Goal: Find specific page/section: Find specific page/section

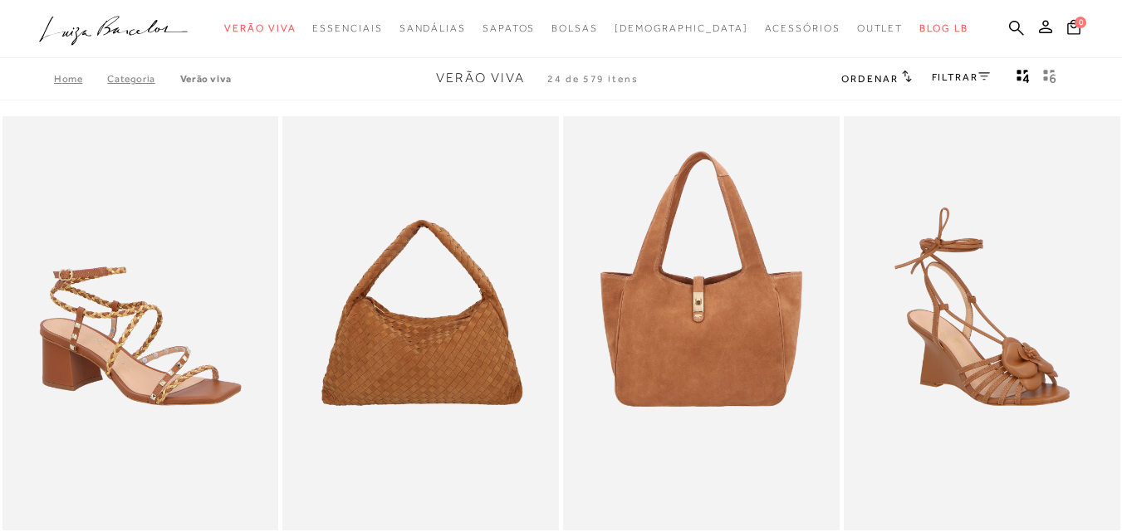
click at [962, 76] on link "FILTRAR" at bounding box center [960, 77] width 58 height 12
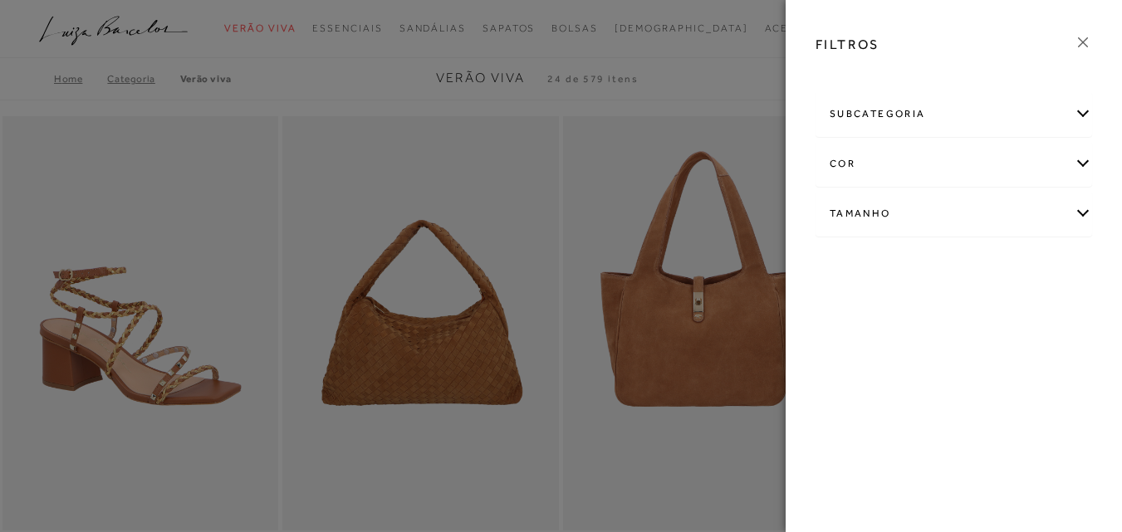
click at [1068, 207] on div "Tamanho" at bounding box center [953, 214] width 275 height 44
click at [851, 262] on span "33" at bounding box center [842, 267] width 24 height 12
click at [843, 262] on input "33" at bounding box center [834, 270] width 17 height 17
checkbox input "true"
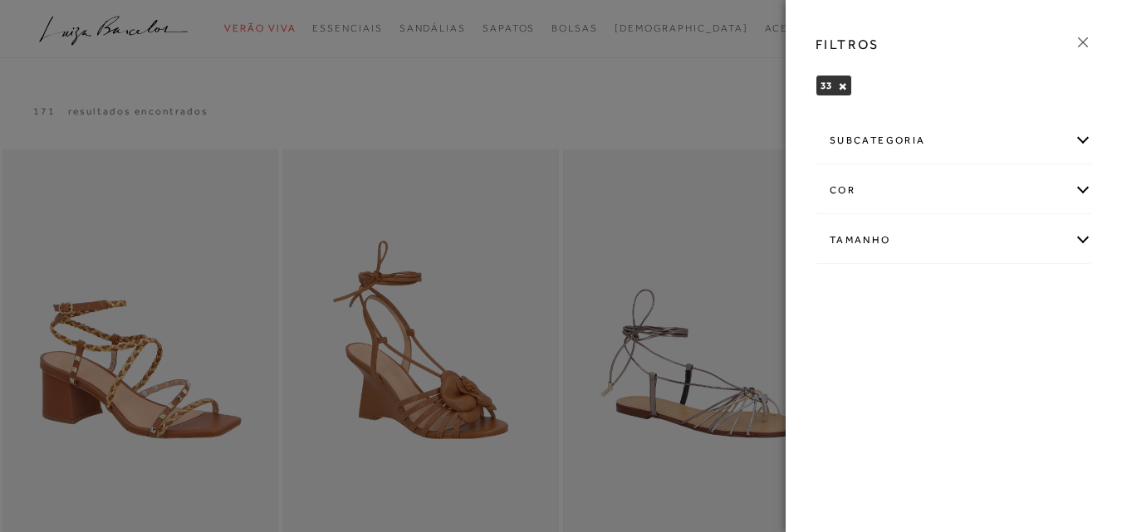
click at [1082, 43] on icon at bounding box center [1083, 42] width 10 height 10
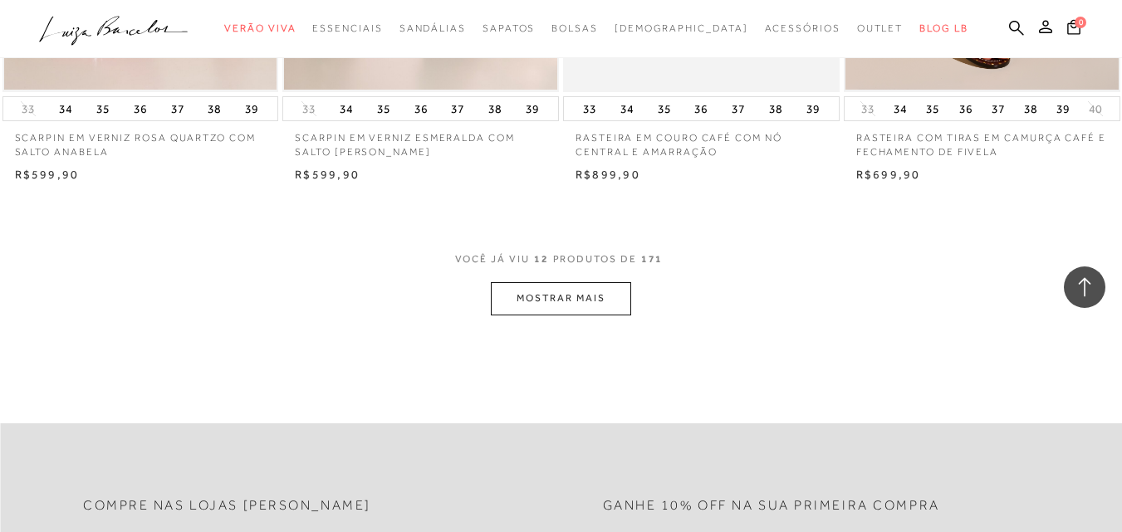
scroll to position [1577, 0]
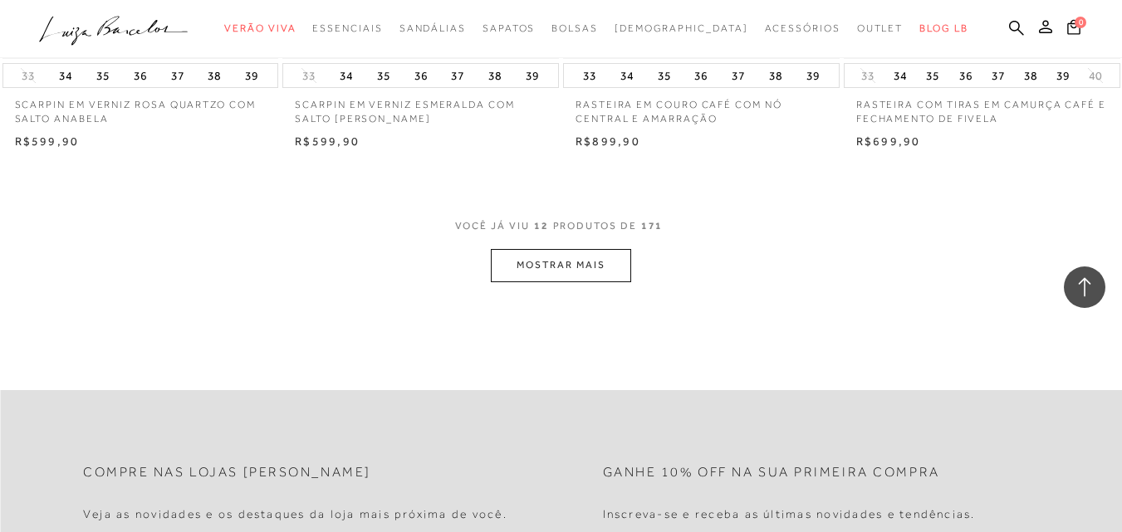
click at [563, 262] on button "MOSTRAR MAIS" at bounding box center [560, 265] width 139 height 32
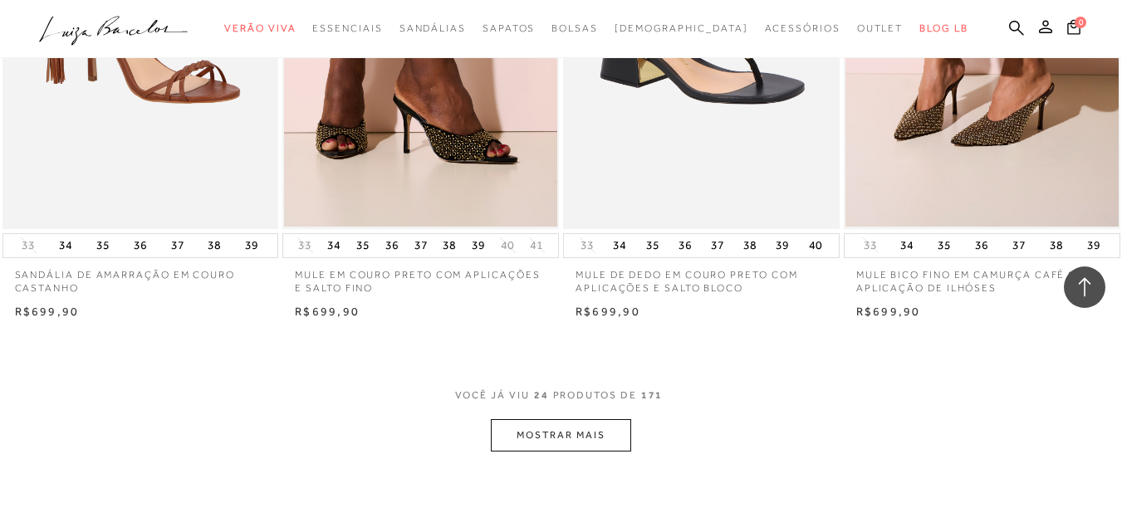
scroll to position [3155, 0]
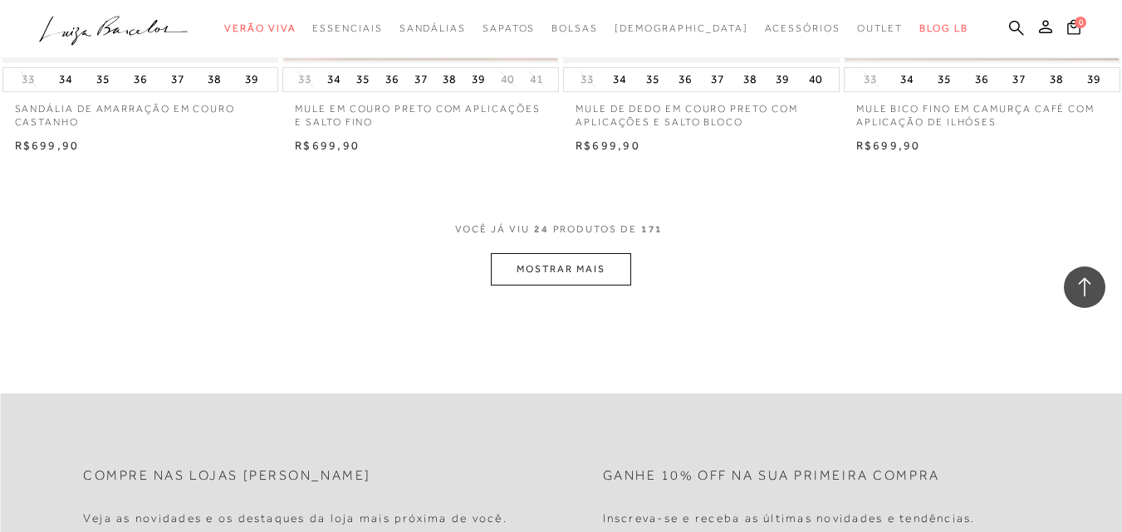
click at [565, 276] on button "MOSTRAR MAIS" at bounding box center [560, 269] width 139 height 32
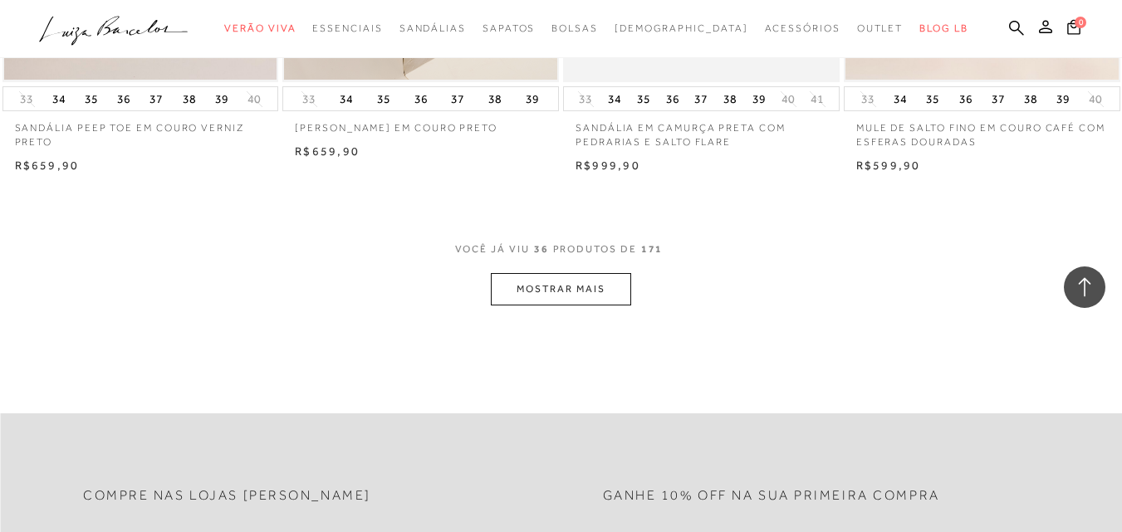
scroll to position [4732, 0]
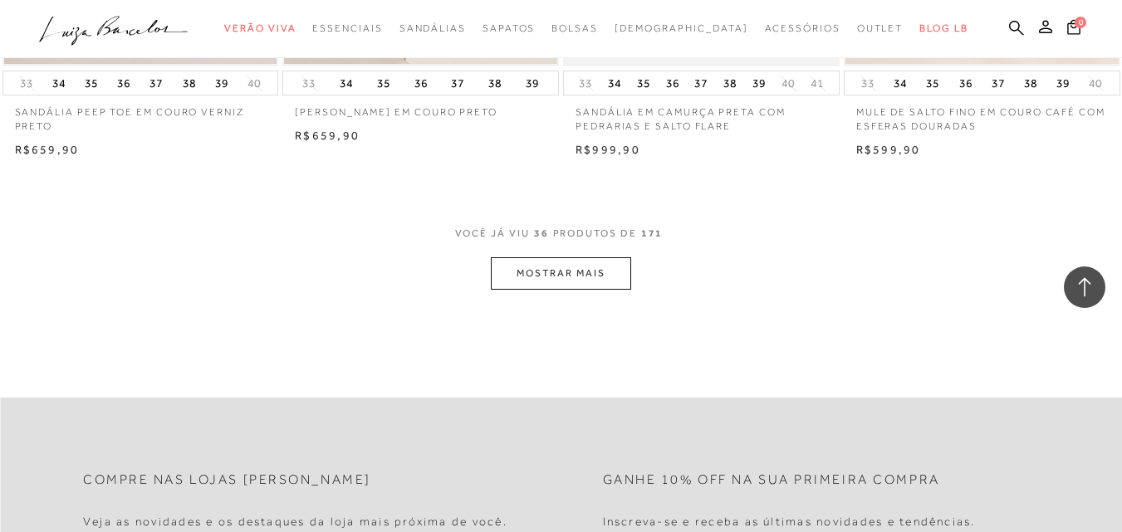
click at [595, 271] on button "MOSTRAR MAIS" at bounding box center [560, 273] width 139 height 32
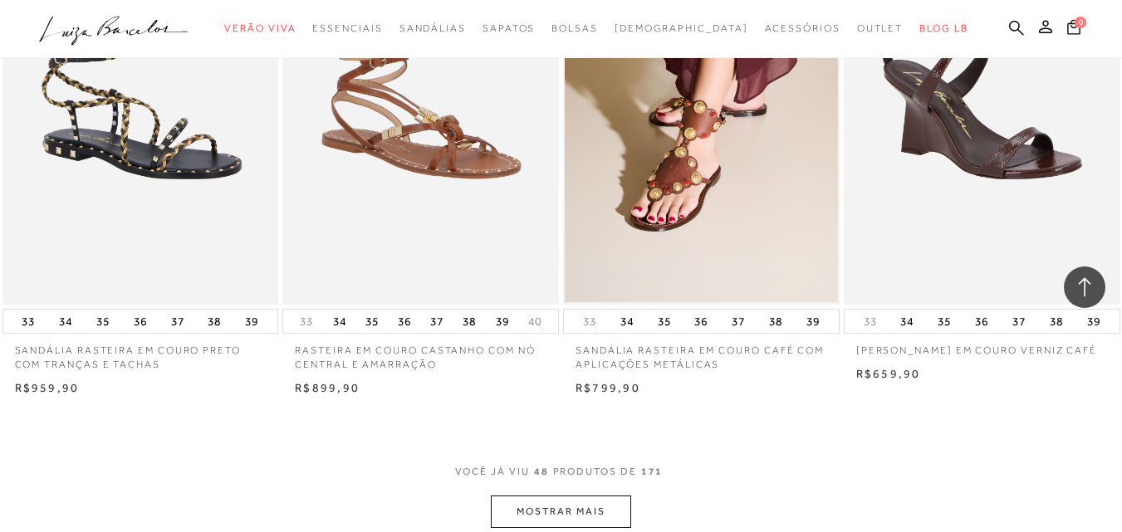
scroll to position [6143, 0]
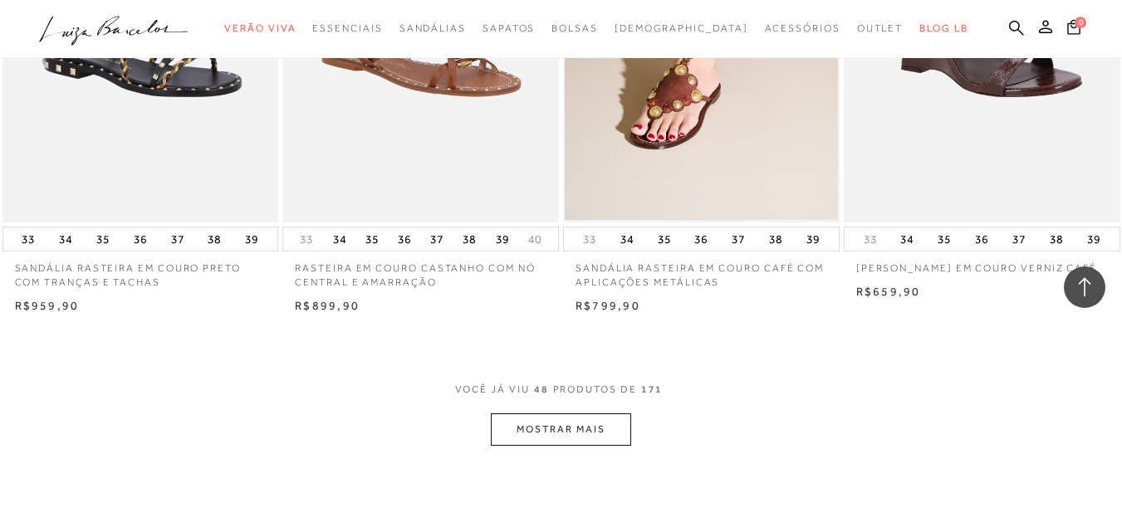
click at [605, 428] on button "MOSTRAR MAIS" at bounding box center [560, 429] width 139 height 32
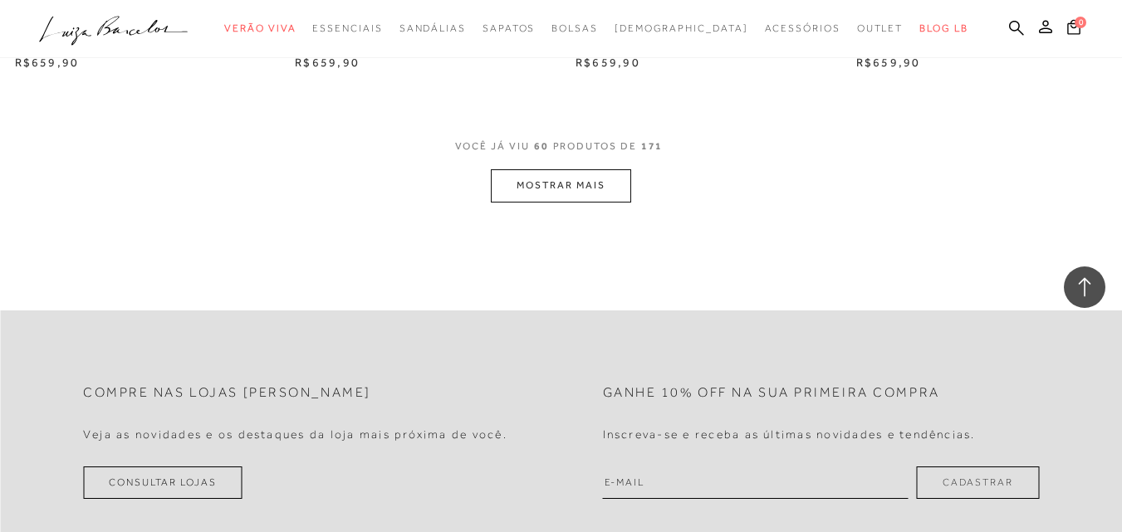
scroll to position [7970, 0]
click at [598, 182] on button "MOSTRAR MAIS" at bounding box center [560, 184] width 139 height 32
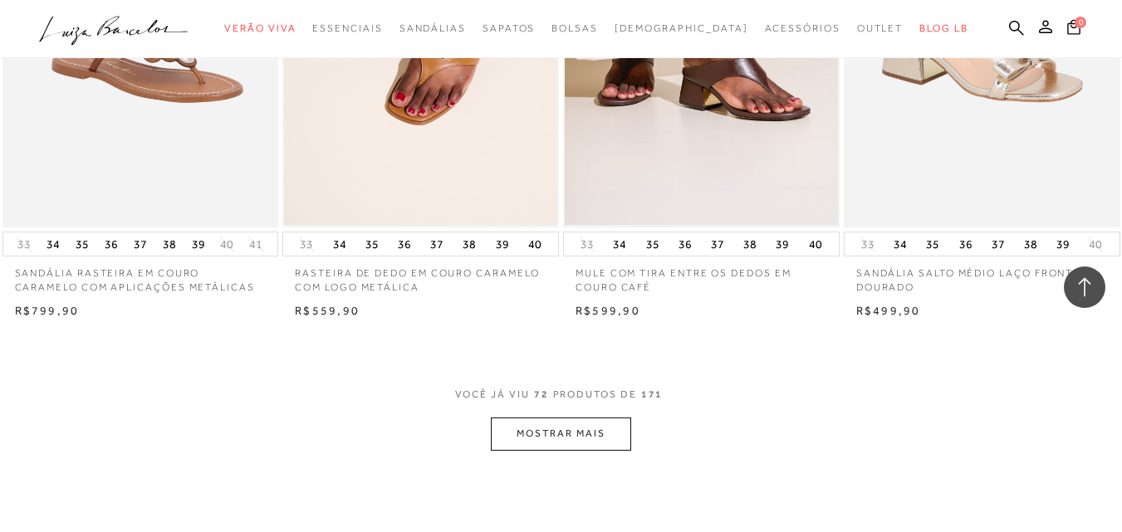
scroll to position [9381, 0]
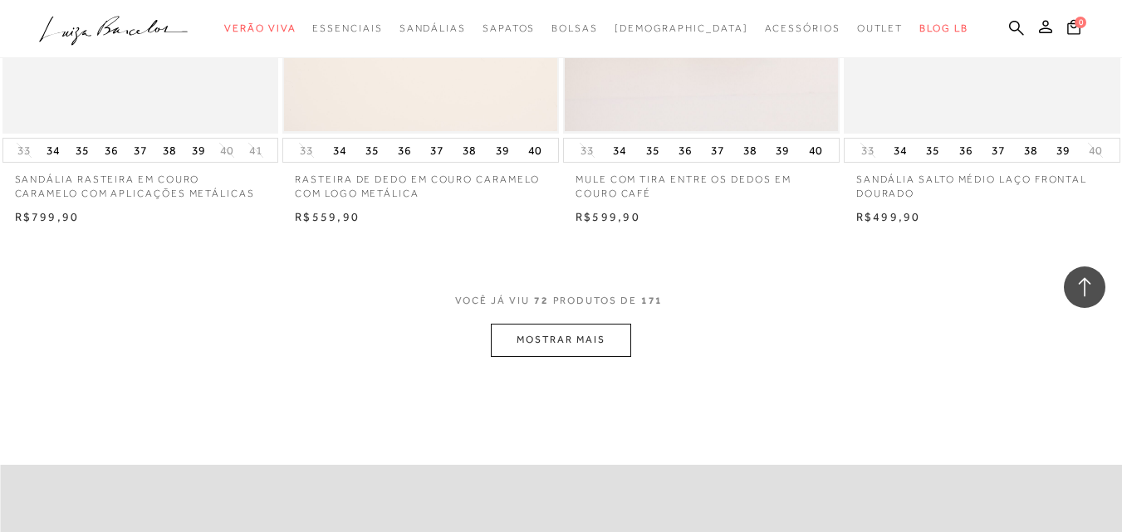
click at [592, 349] on button "MOSTRAR MAIS" at bounding box center [560, 340] width 139 height 32
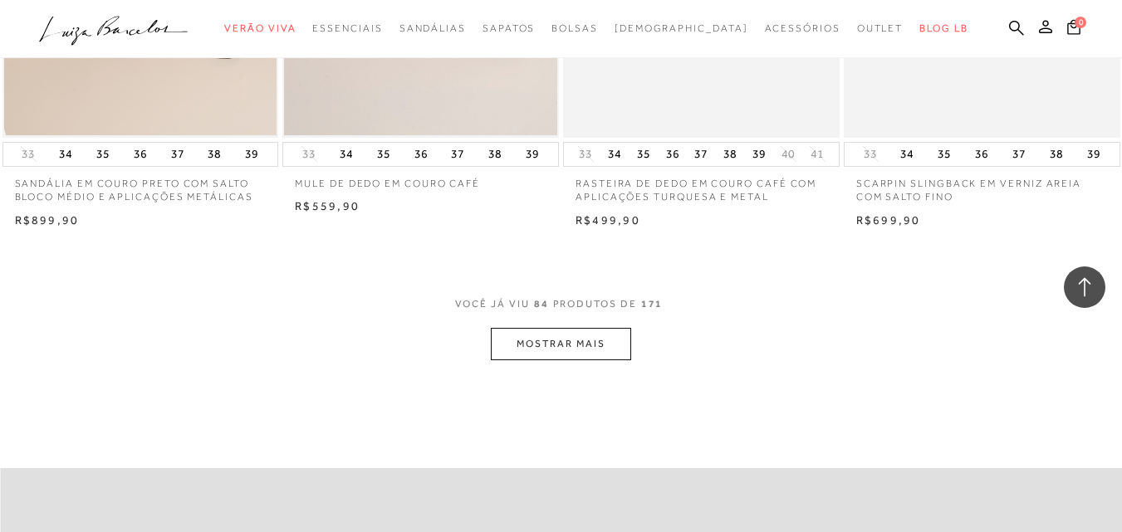
scroll to position [11042, 0]
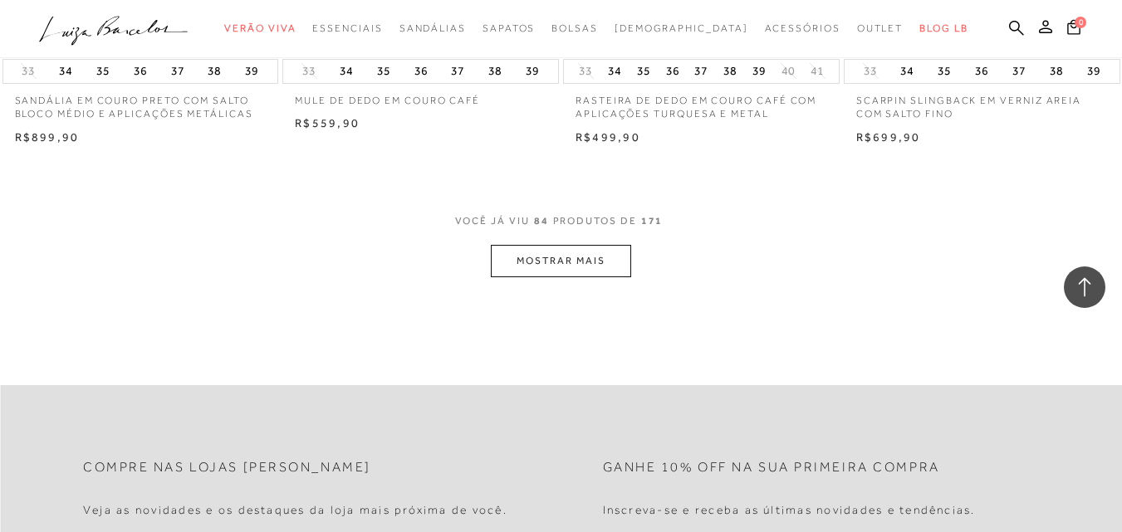
click at [520, 260] on button "MOSTRAR MAIS" at bounding box center [560, 261] width 139 height 32
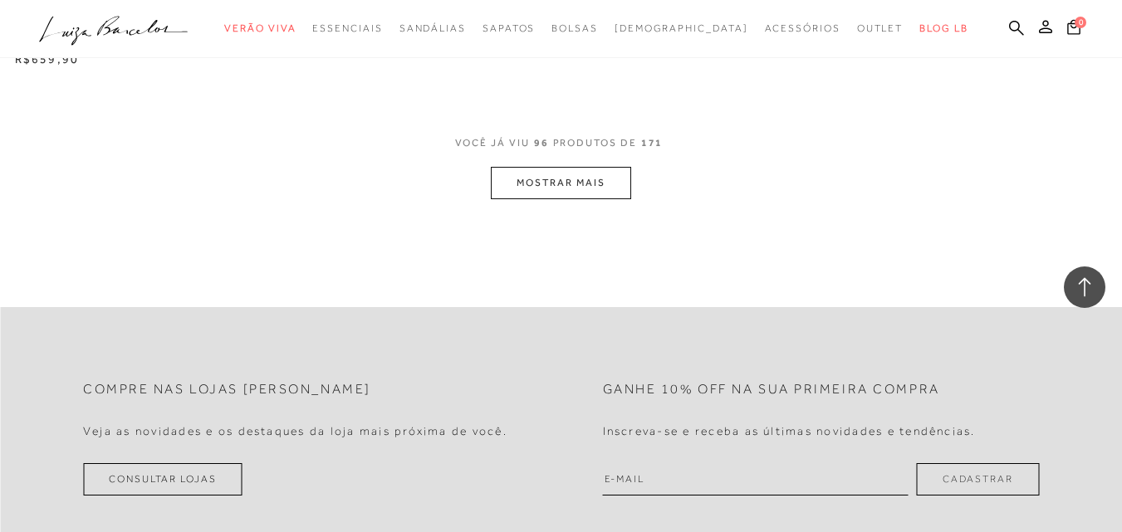
scroll to position [12702, 0]
click at [530, 171] on button "MOSTRAR MAIS" at bounding box center [560, 182] width 139 height 32
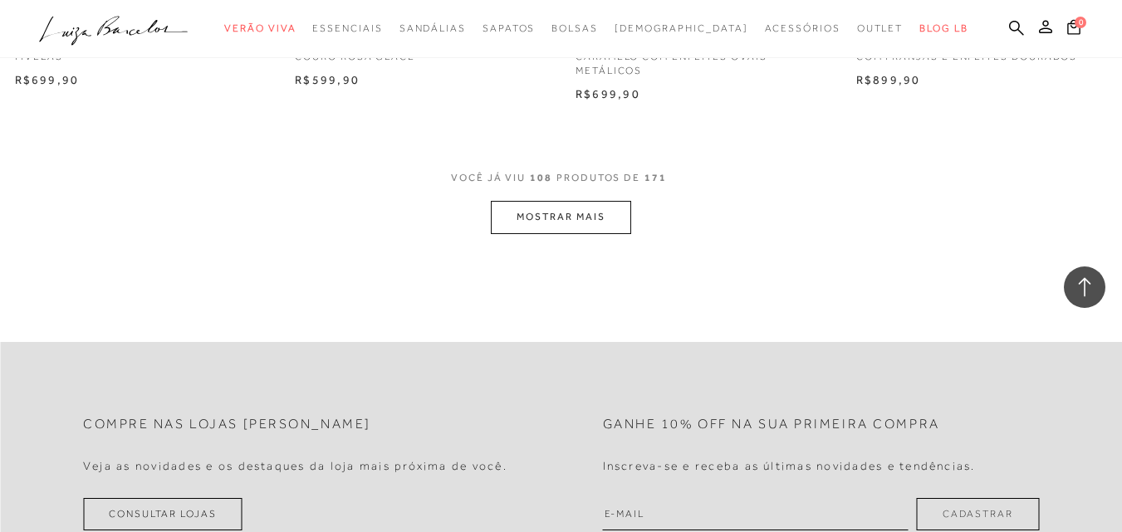
scroll to position [14279, 0]
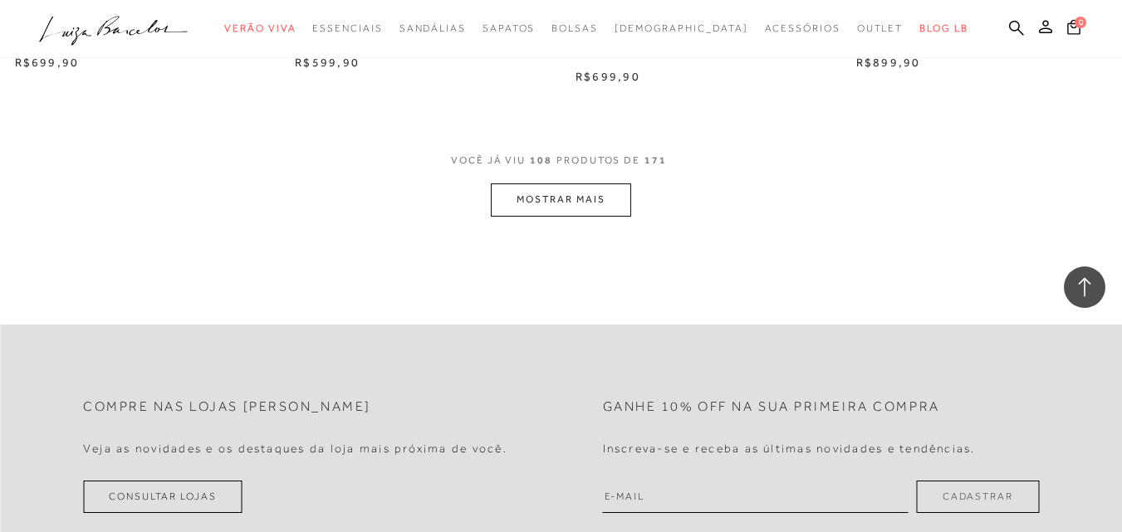
click at [564, 183] on button "MOSTRAR MAIS" at bounding box center [560, 199] width 139 height 32
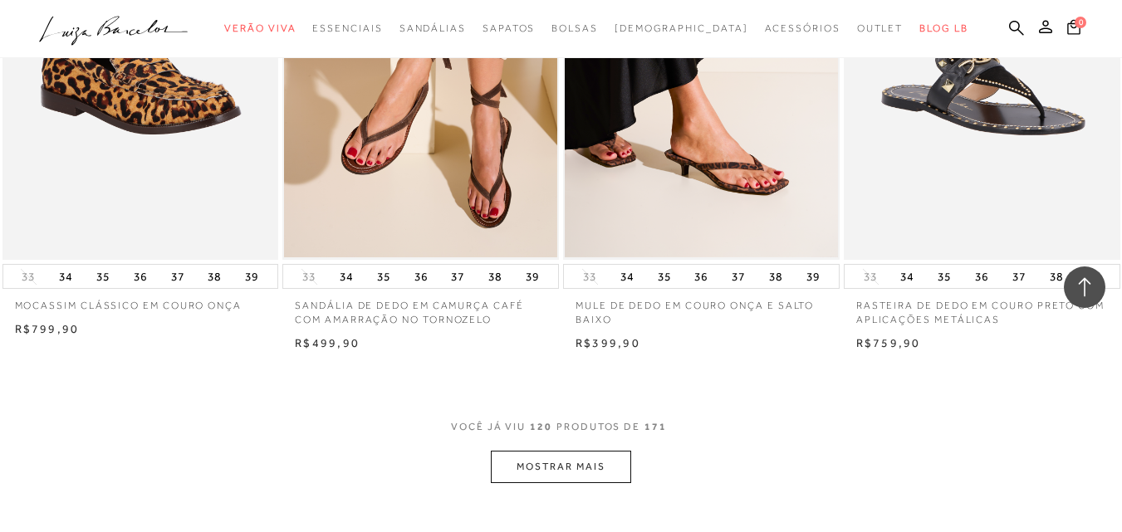
scroll to position [15691, 0]
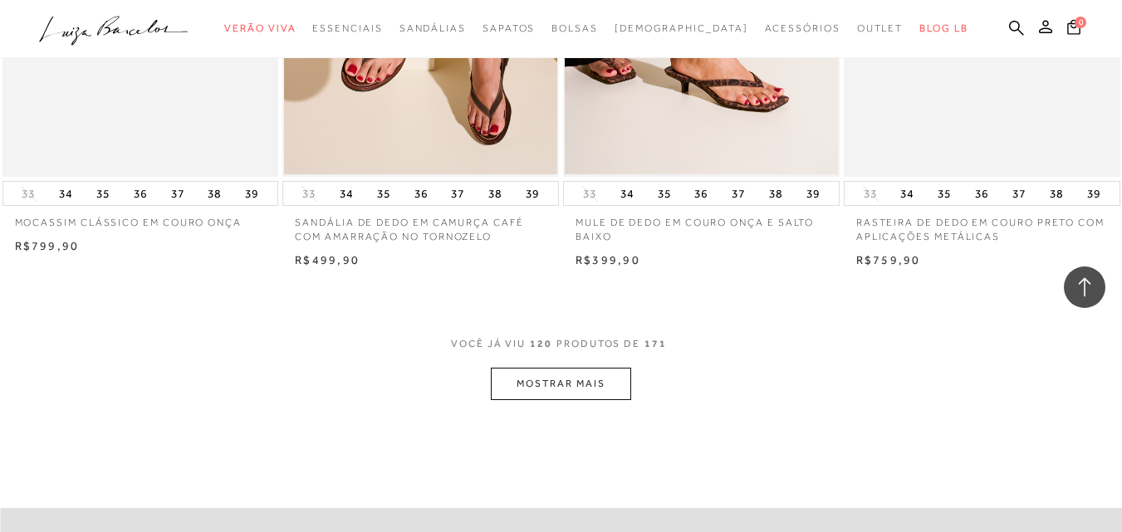
click at [568, 369] on button "MOSTRAR MAIS" at bounding box center [560, 384] width 139 height 32
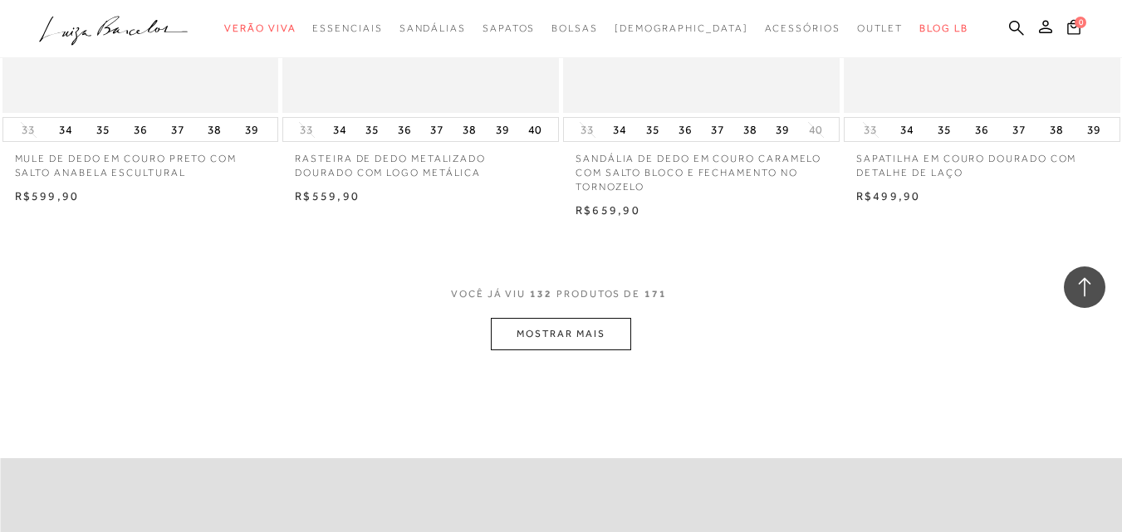
scroll to position [17351, 0]
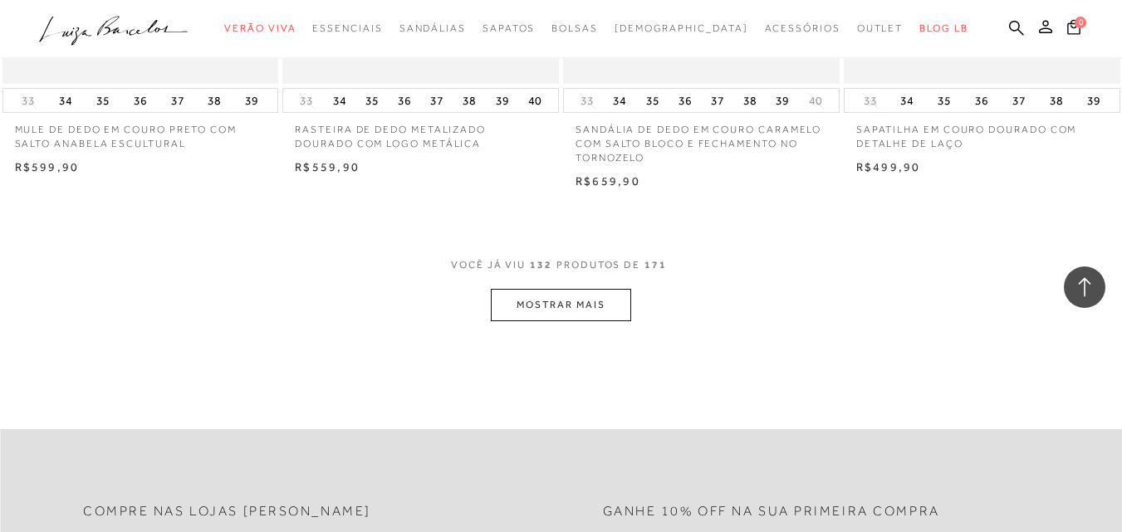
click at [573, 291] on button "MOSTRAR MAIS" at bounding box center [560, 305] width 139 height 32
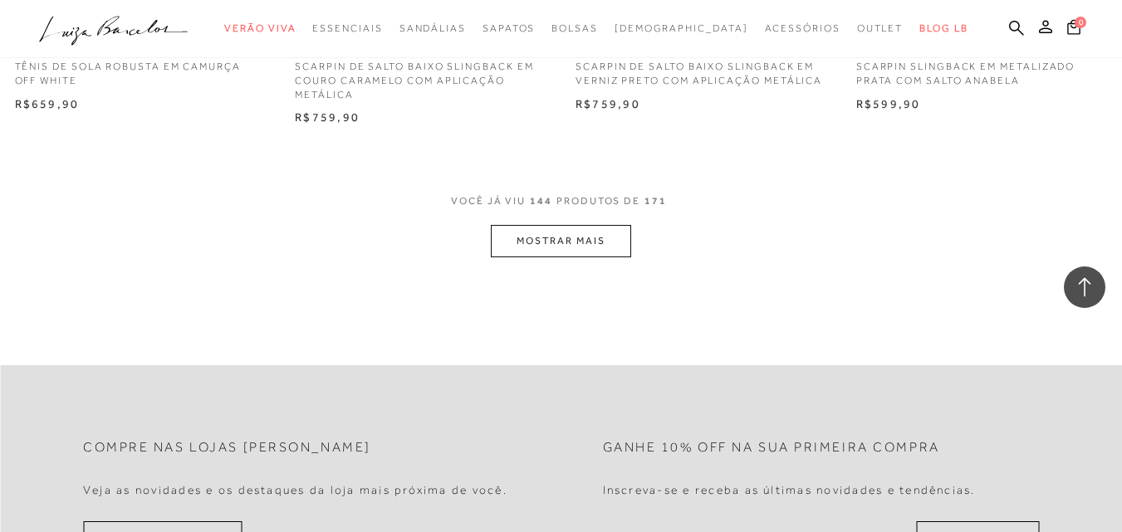
scroll to position [19012, 0]
click at [562, 223] on button "MOSTRAR MAIS" at bounding box center [560, 239] width 139 height 32
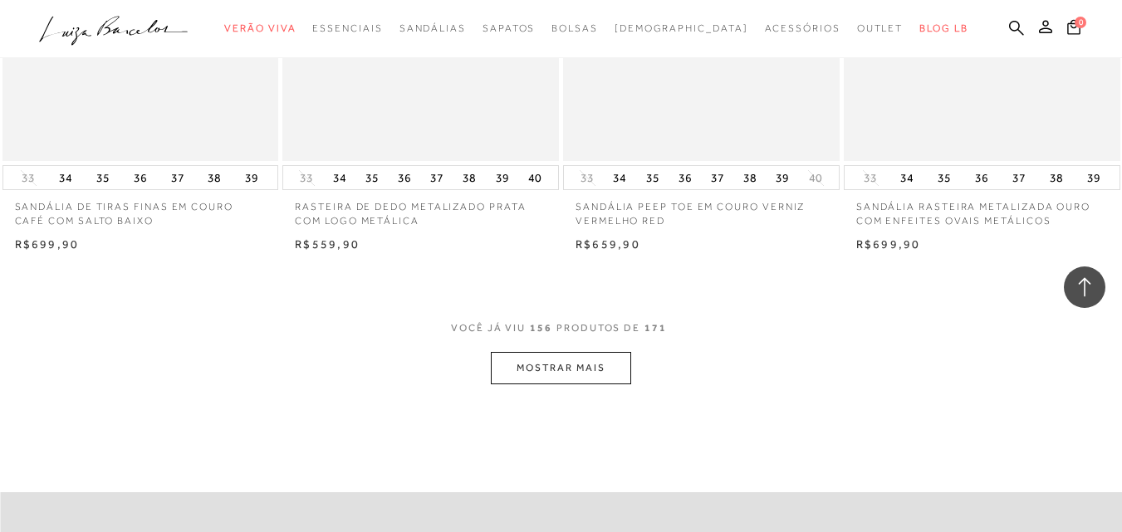
scroll to position [20589, 0]
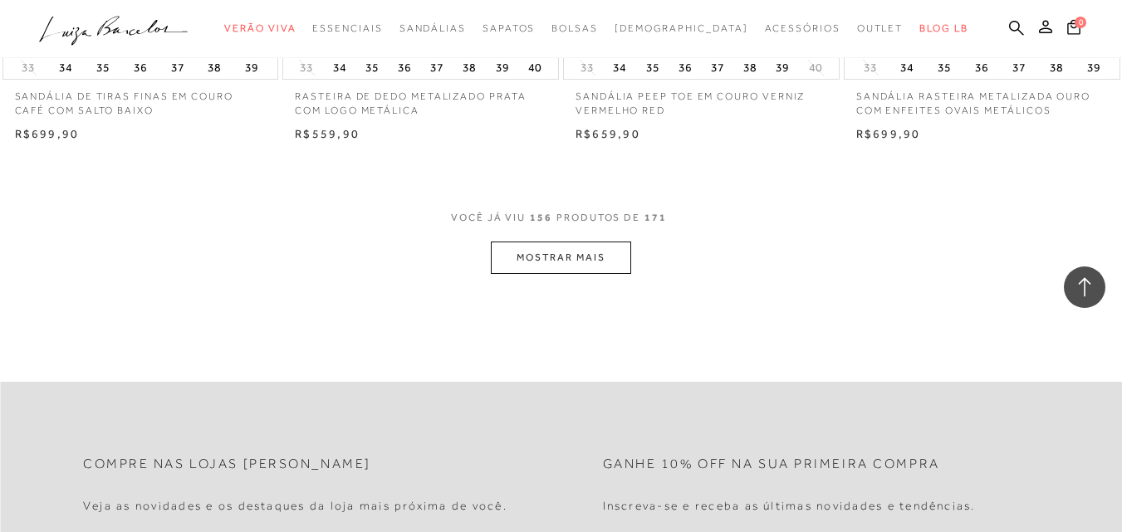
click at [562, 242] on button "MOSTRAR MAIS" at bounding box center [560, 258] width 139 height 32
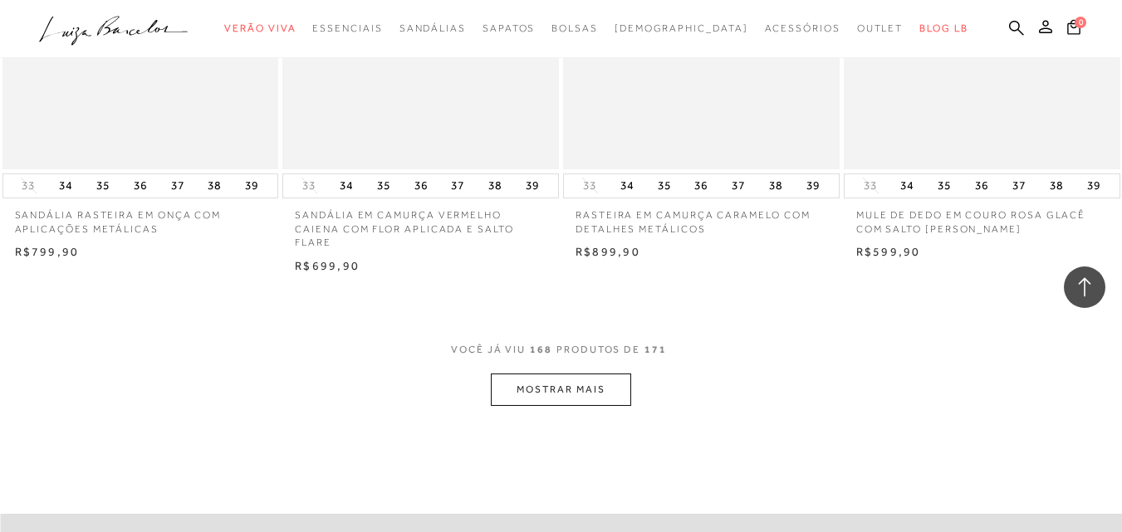
scroll to position [22083, 0]
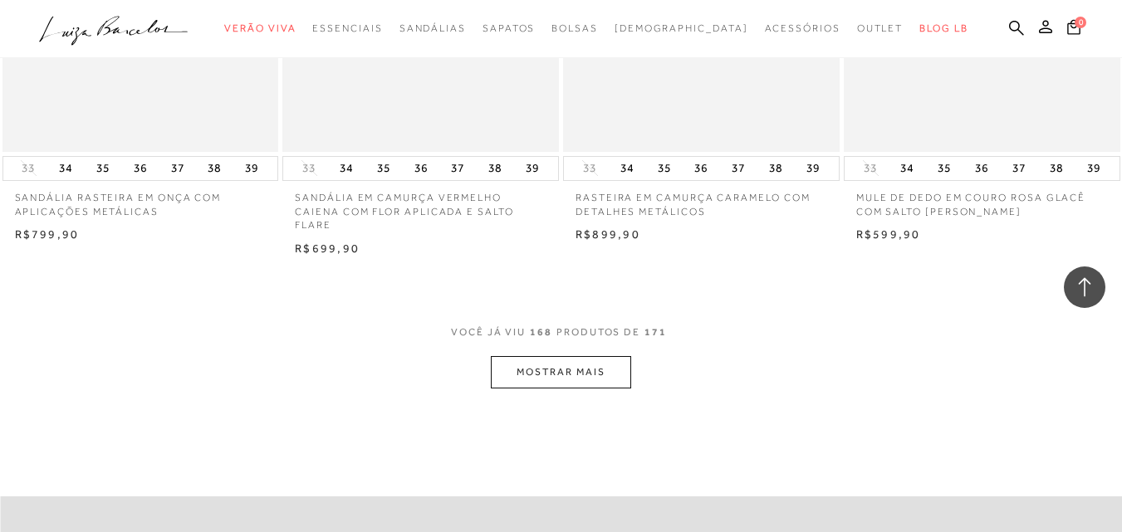
click at [578, 356] on button "MOSTRAR MAIS" at bounding box center [560, 372] width 139 height 32
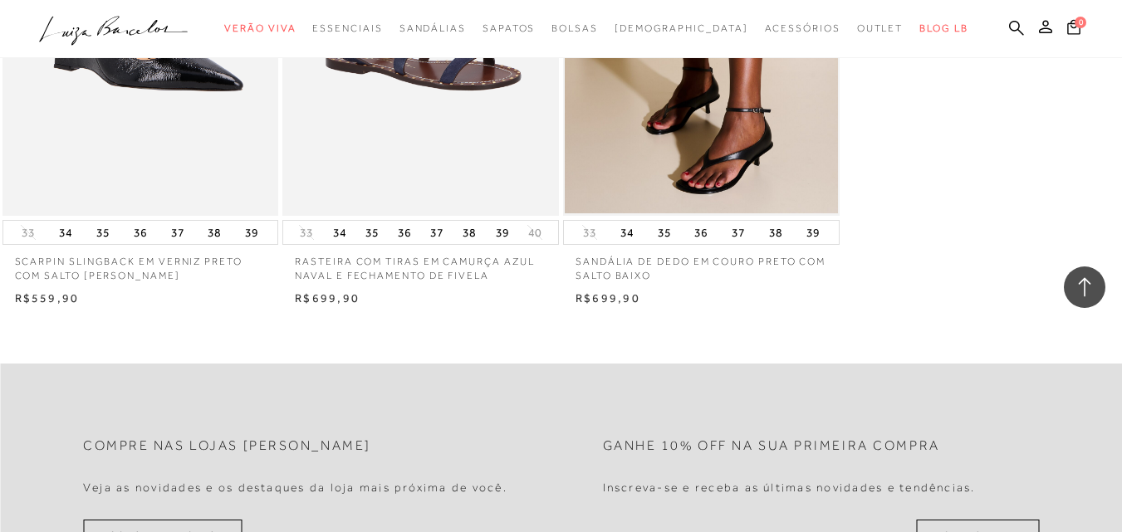
scroll to position [22581, 0]
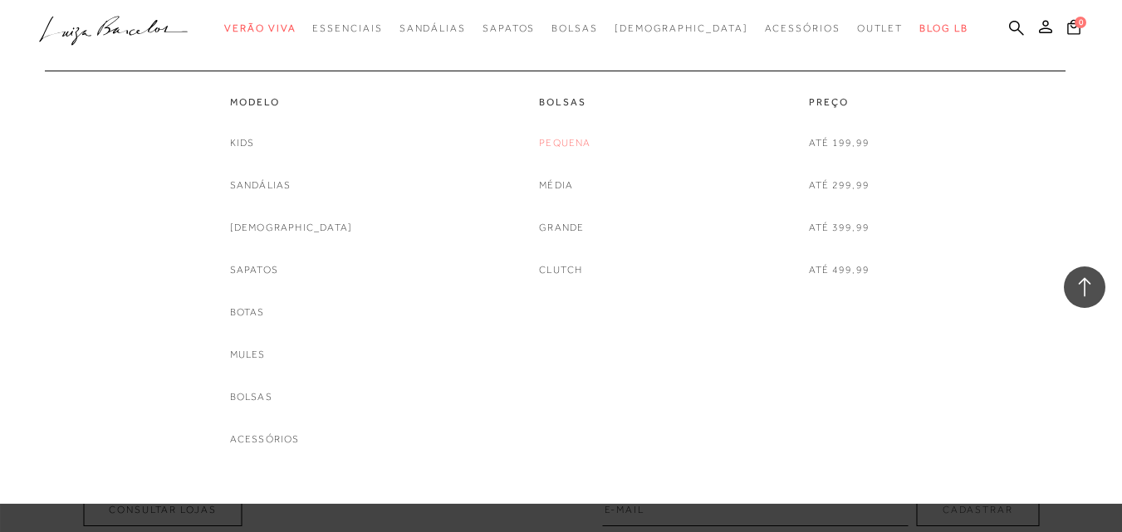
click at [559, 146] on link "Pequena" at bounding box center [564, 142] width 51 height 17
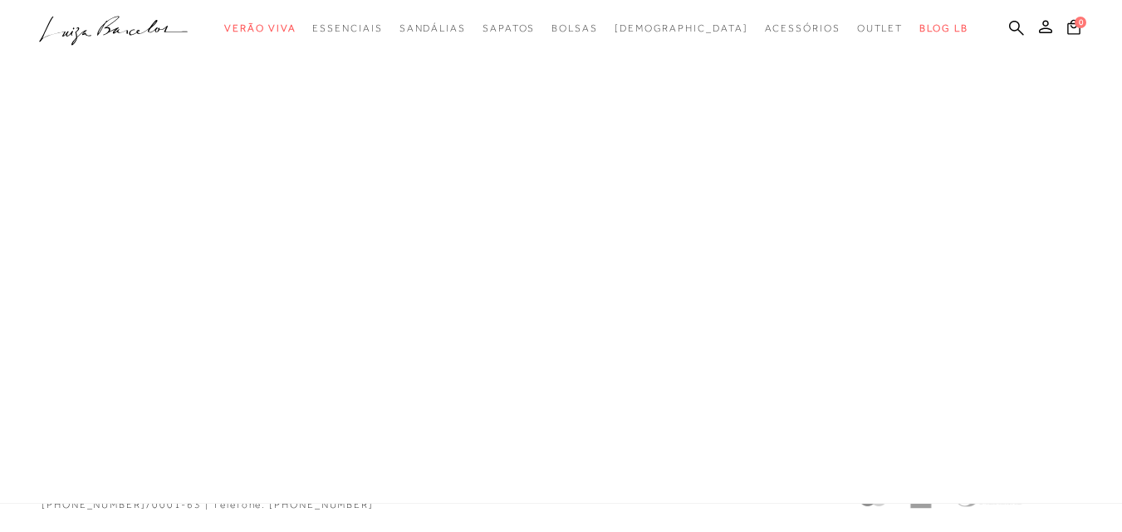
scroll to position [772, 0]
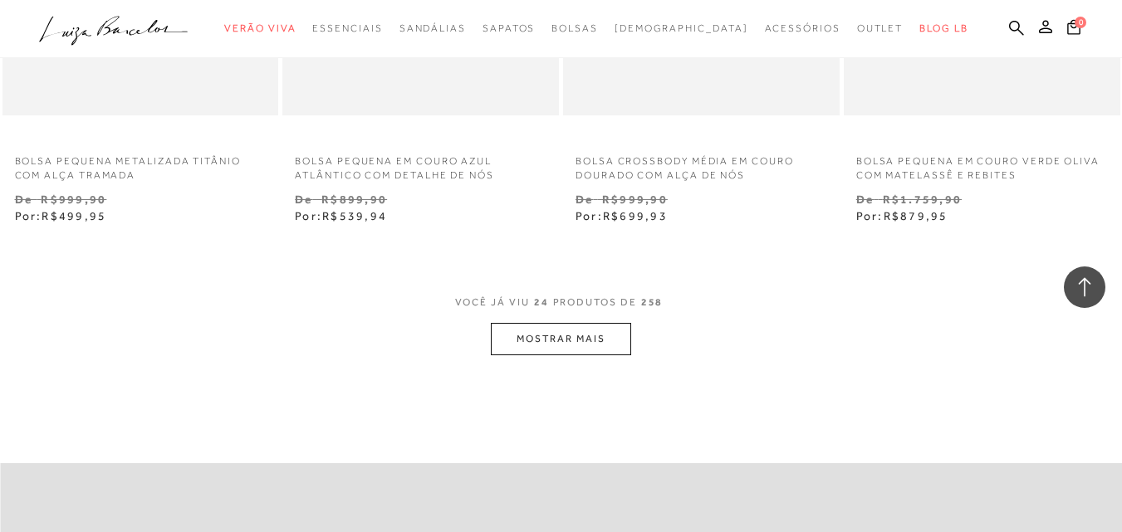
scroll to position [3146, 0]
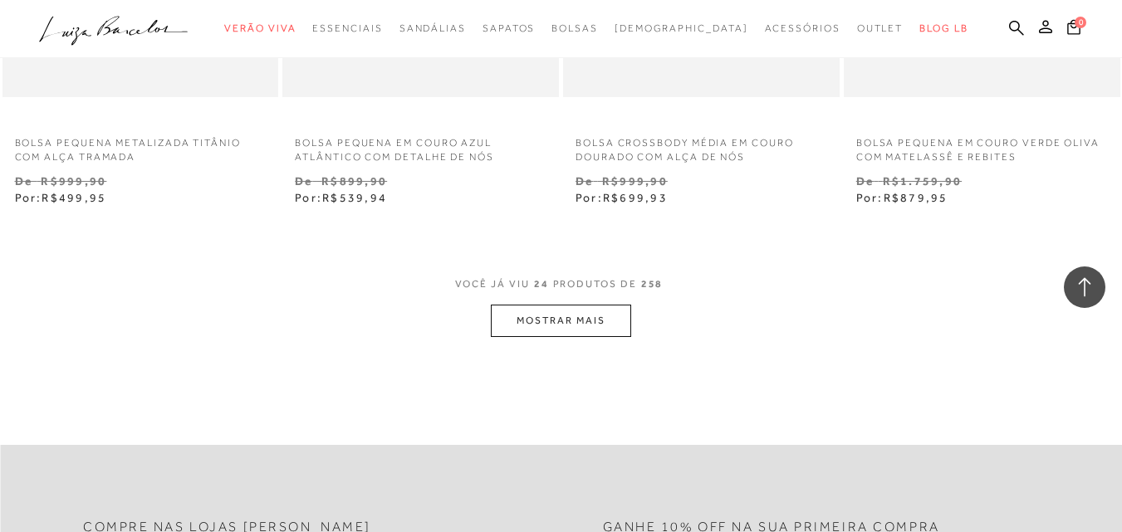
click at [606, 337] on button "MOSTRAR MAIS" at bounding box center [560, 321] width 139 height 32
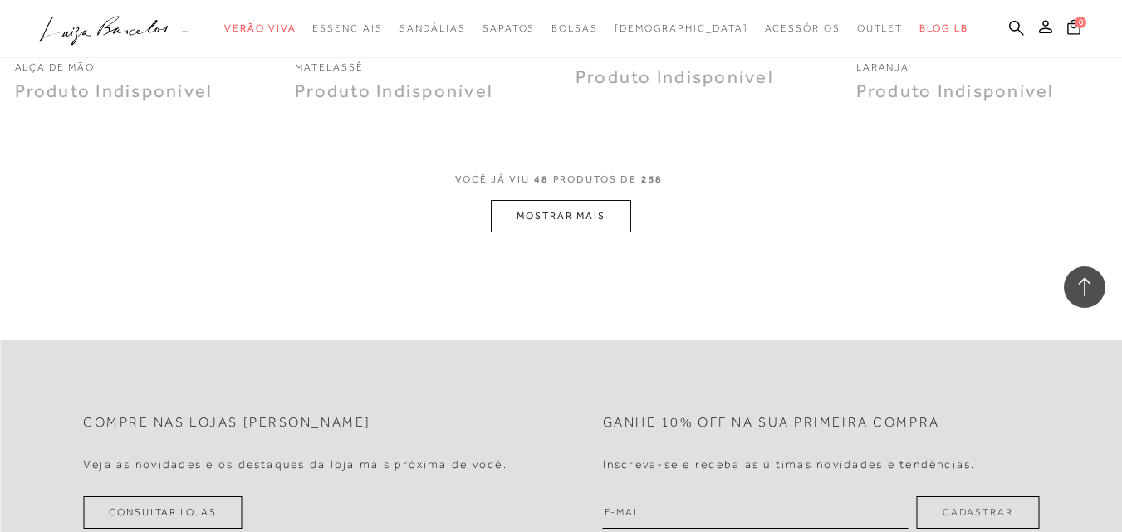
scroll to position [6467, 0]
